Goal: Information Seeking & Learning: Learn about a topic

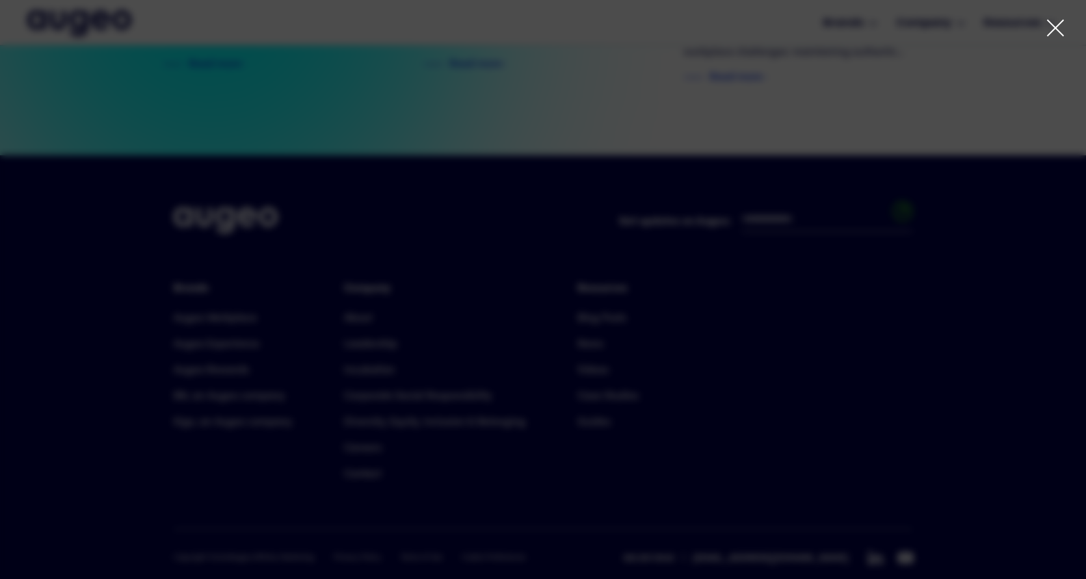
scroll to position [2959, 0]
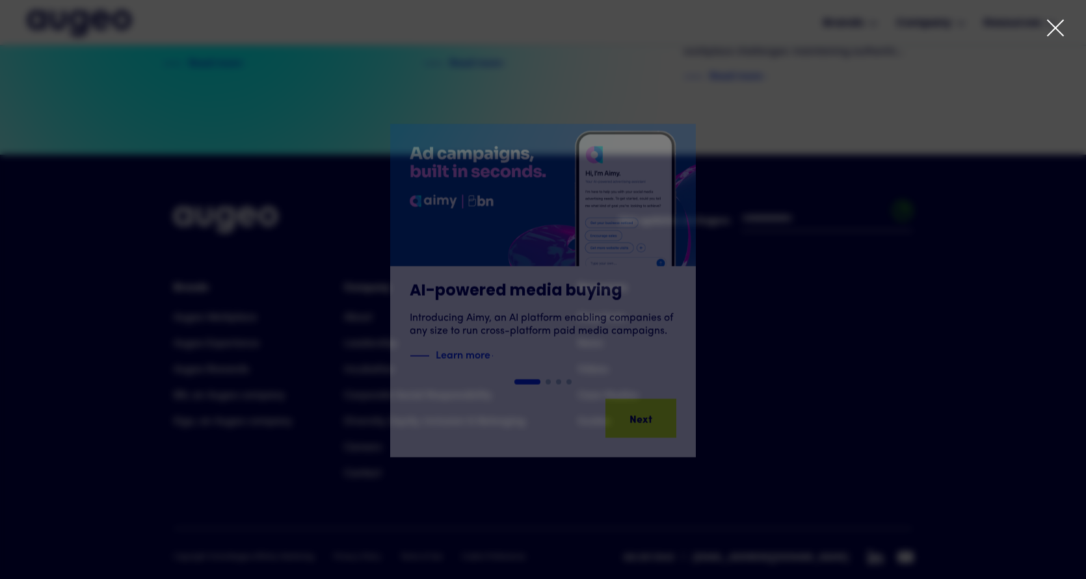
click at [1059, 26] on icon at bounding box center [1056, 28] width 20 height 20
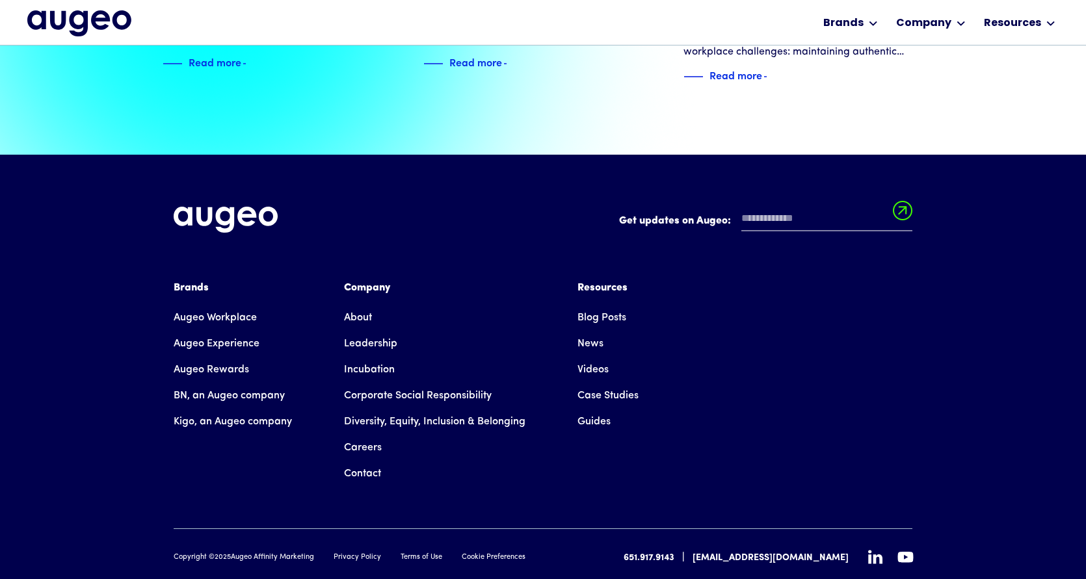
click at [241, 305] on link "Augeo Workplace" at bounding box center [215, 318] width 83 height 26
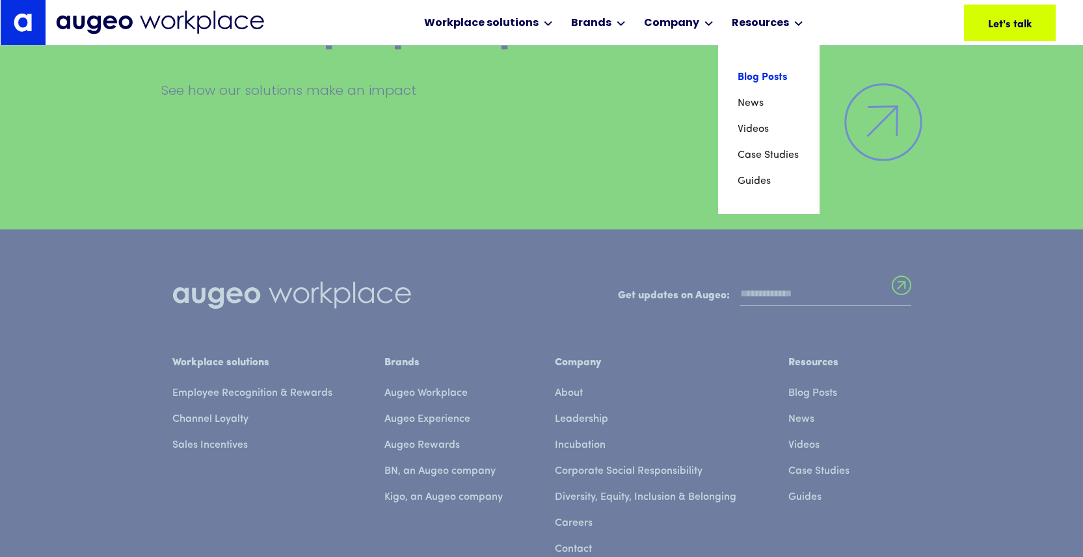
scroll to position [9210, 0]
click at [750, 77] on link "Blog Posts" at bounding box center [768, 77] width 62 height 26
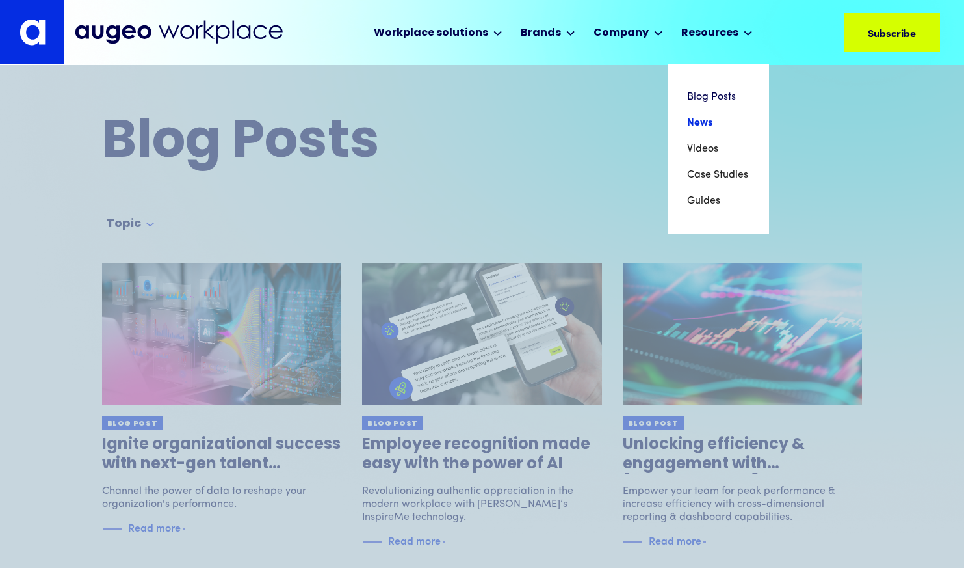
click at [705, 122] on link "News" at bounding box center [718, 123] width 62 height 26
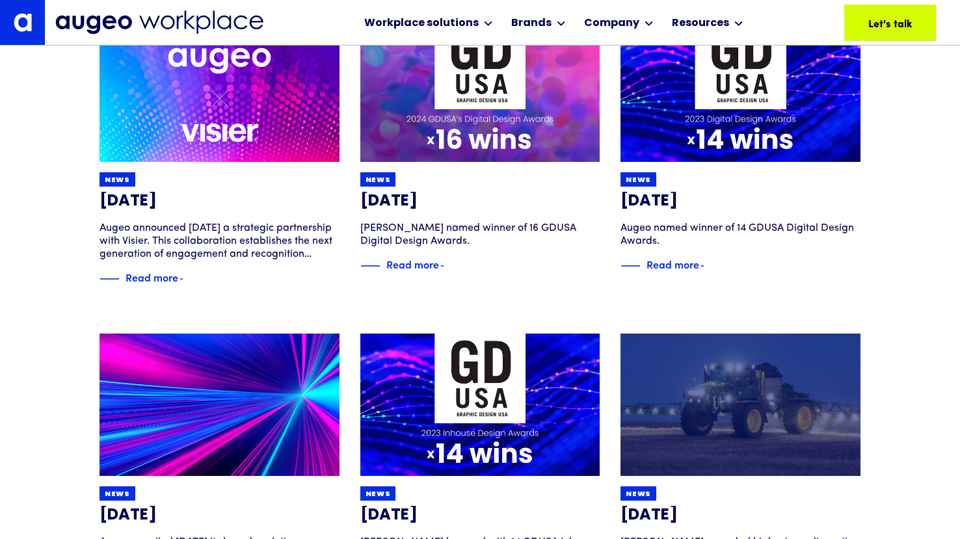
scroll to position [538, 0]
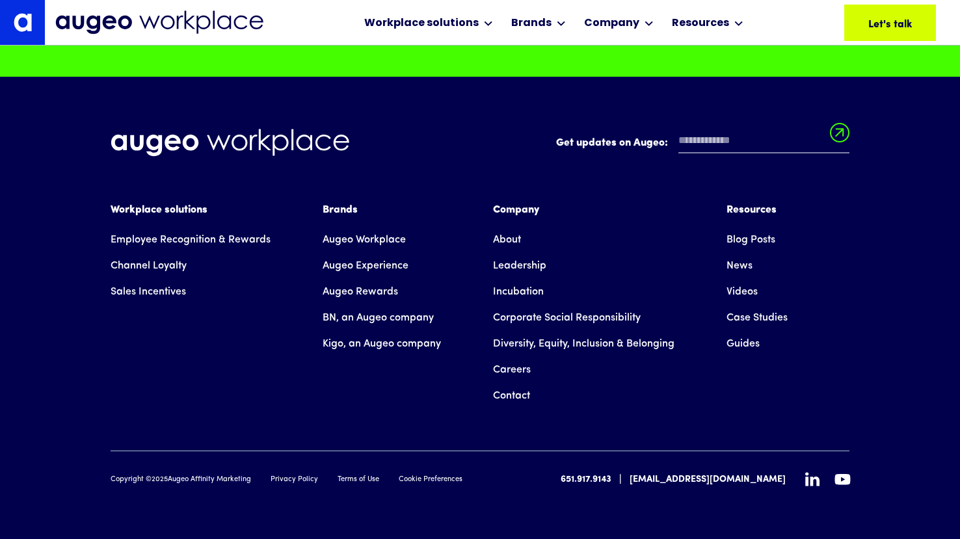
click at [191, 212] on div "Workplace solutions" at bounding box center [191, 210] width 160 height 16
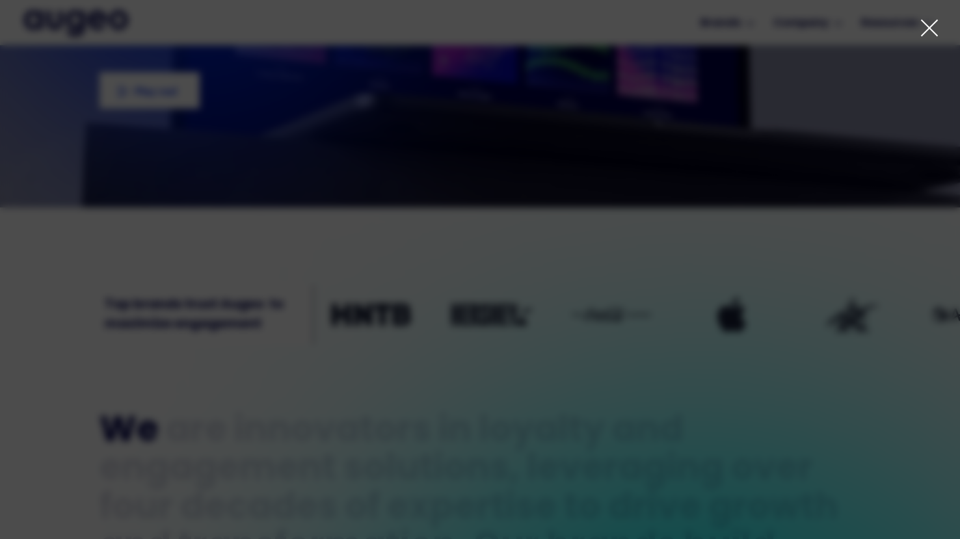
scroll to position [293, 0]
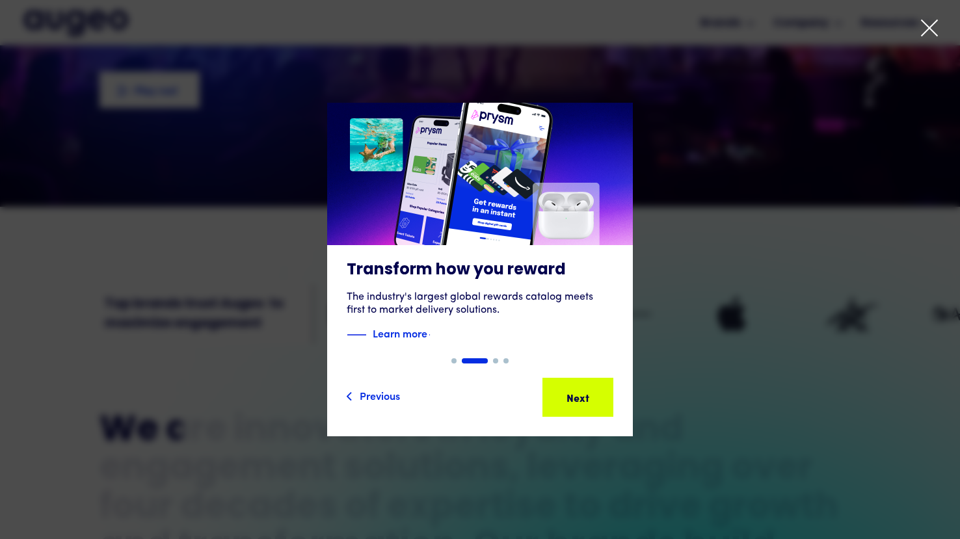
click at [927, 25] on icon at bounding box center [929, 28] width 16 height 16
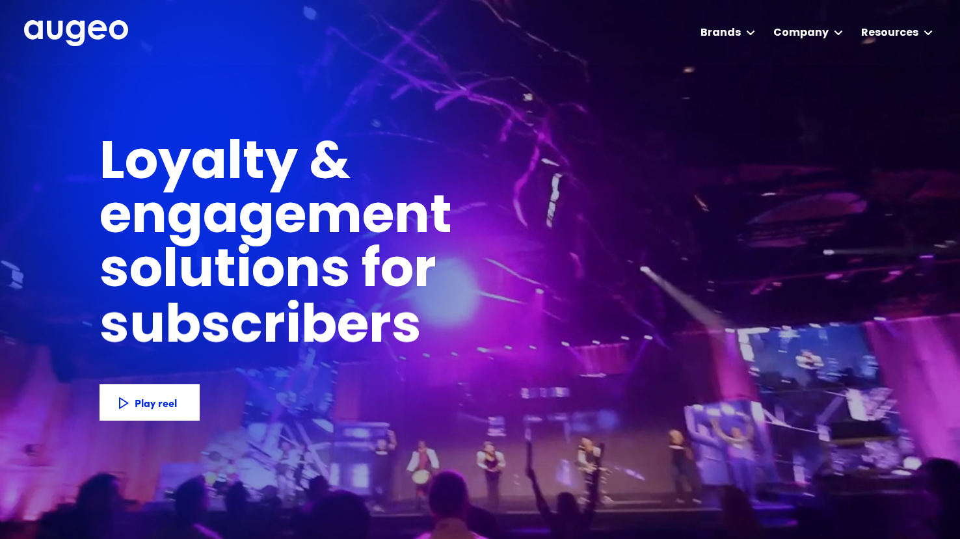
scroll to position [0, 0]
